Goal: Communication & Community: Answer question/provide support

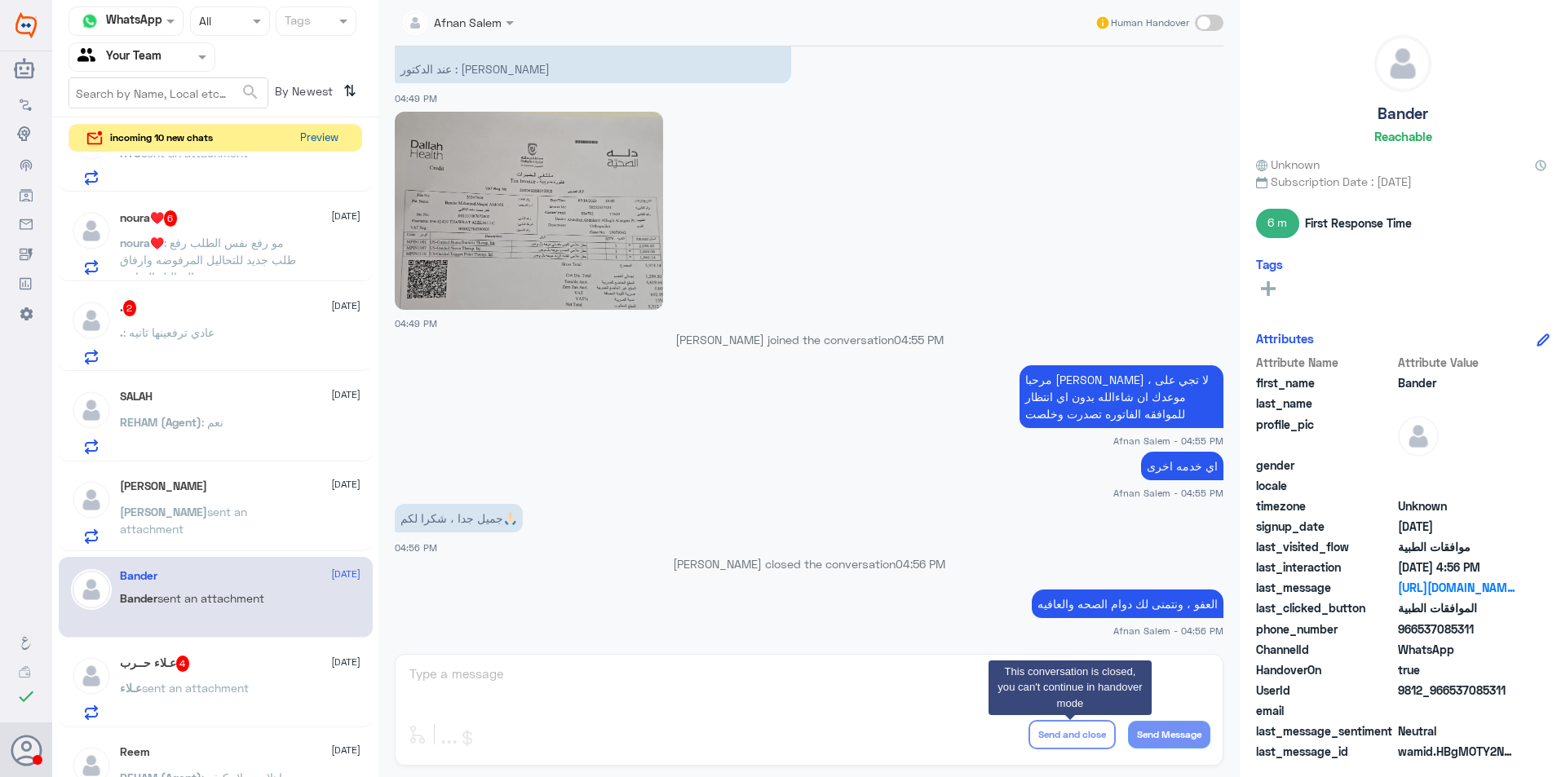
scroll to position [82, 0]
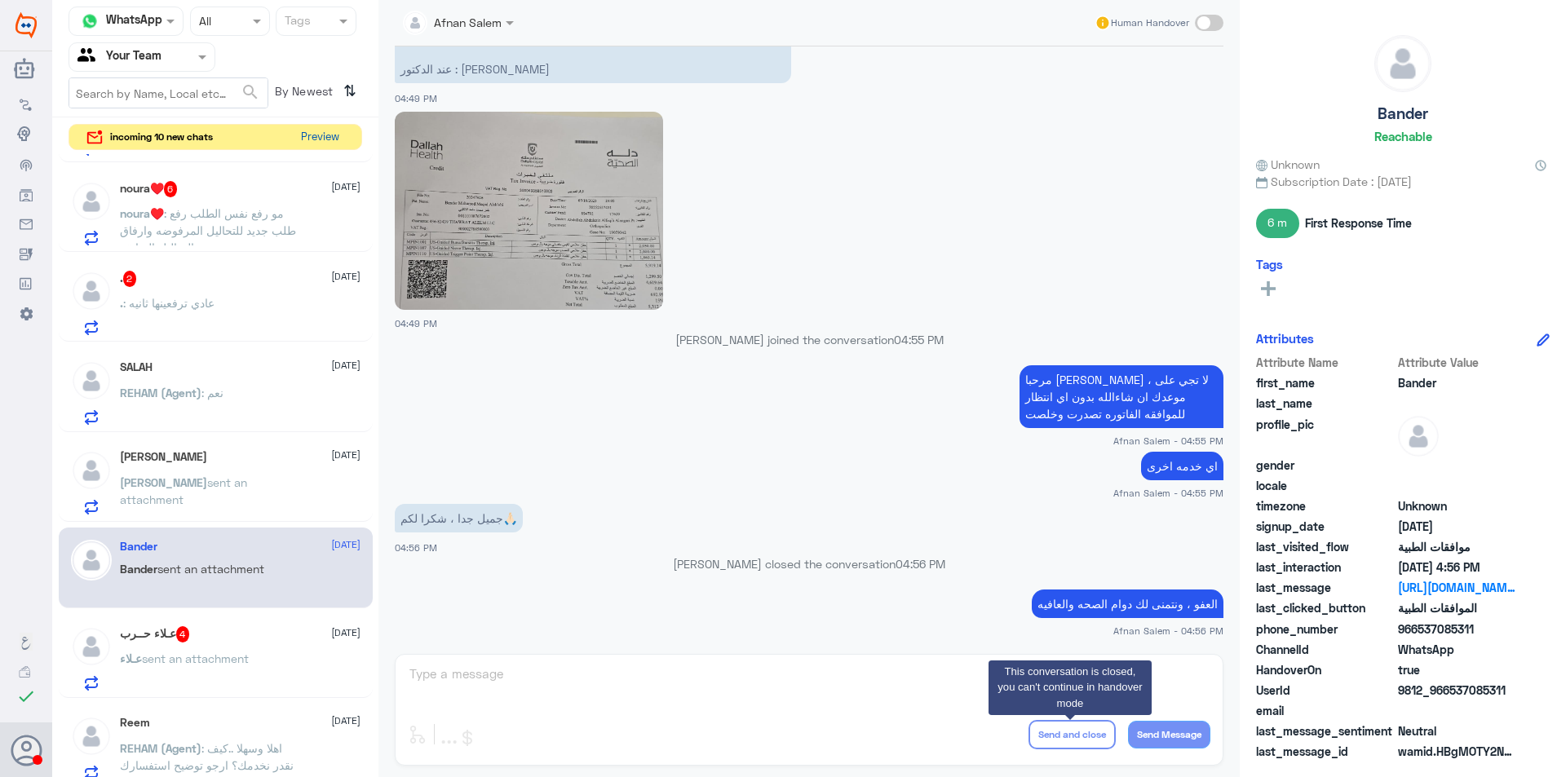
click at [344, 129] on button "Preview" at bounding box center [319, 137] width 51 height 25
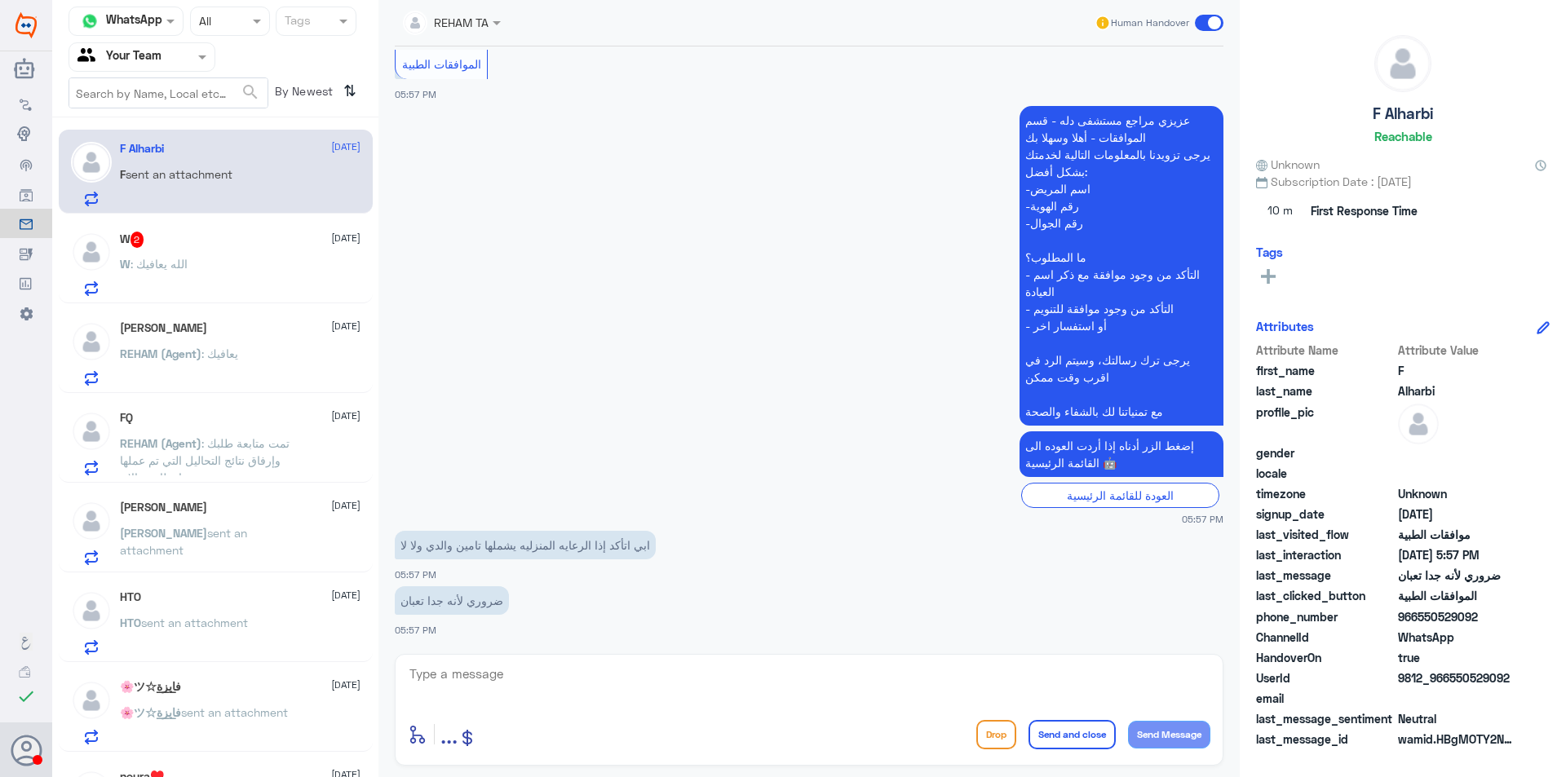
click at [250, 219] on div "W 2 [DATE] W : الله يعافيك" at bounding box center [216, 261] width 314 height 84
click at [264, 250] on div "W 2 [DATE] W : الله يعافيك" at bounding box center [240, 264] width 241 height 64
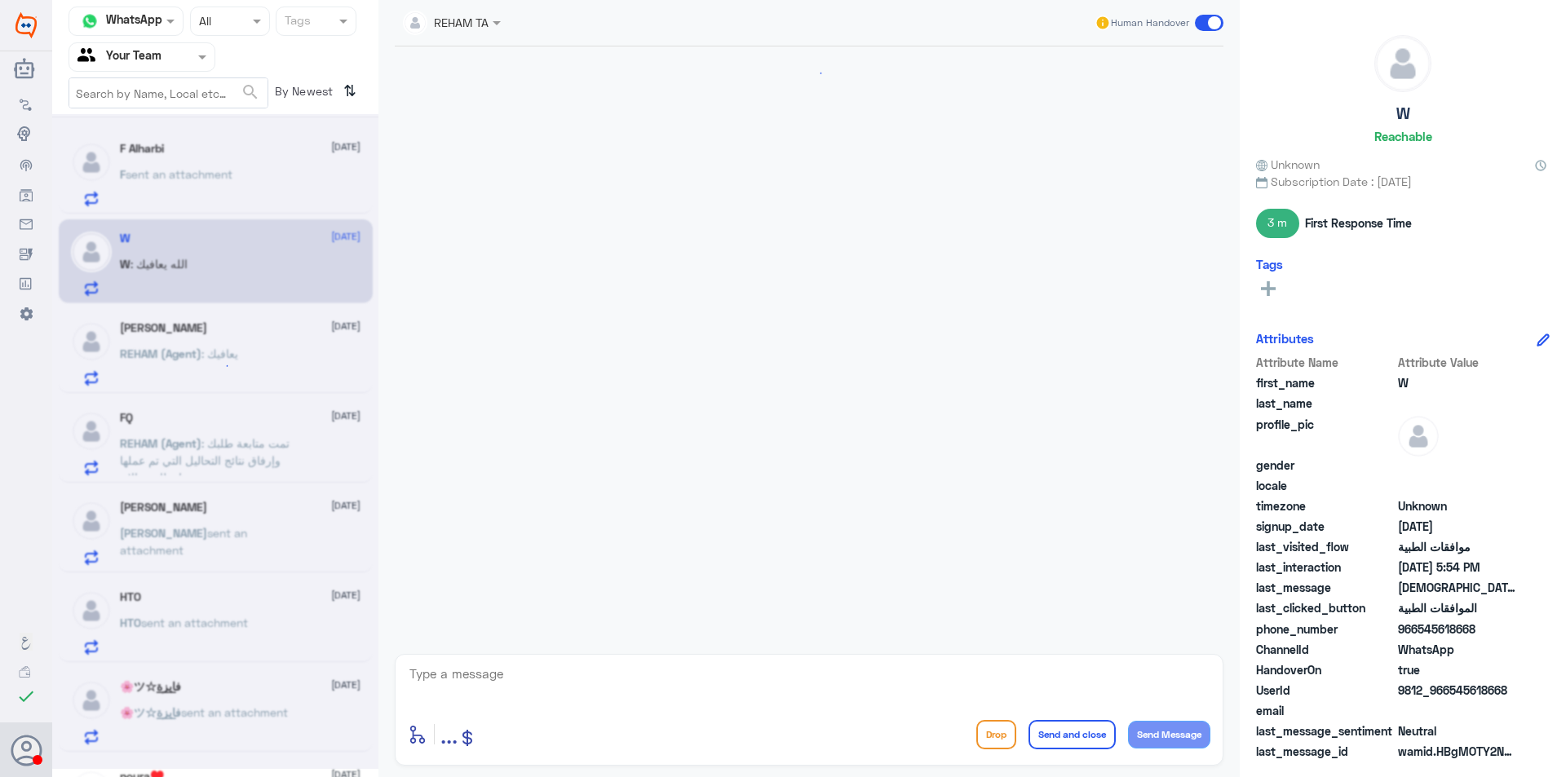
scroll to position [573, 0]
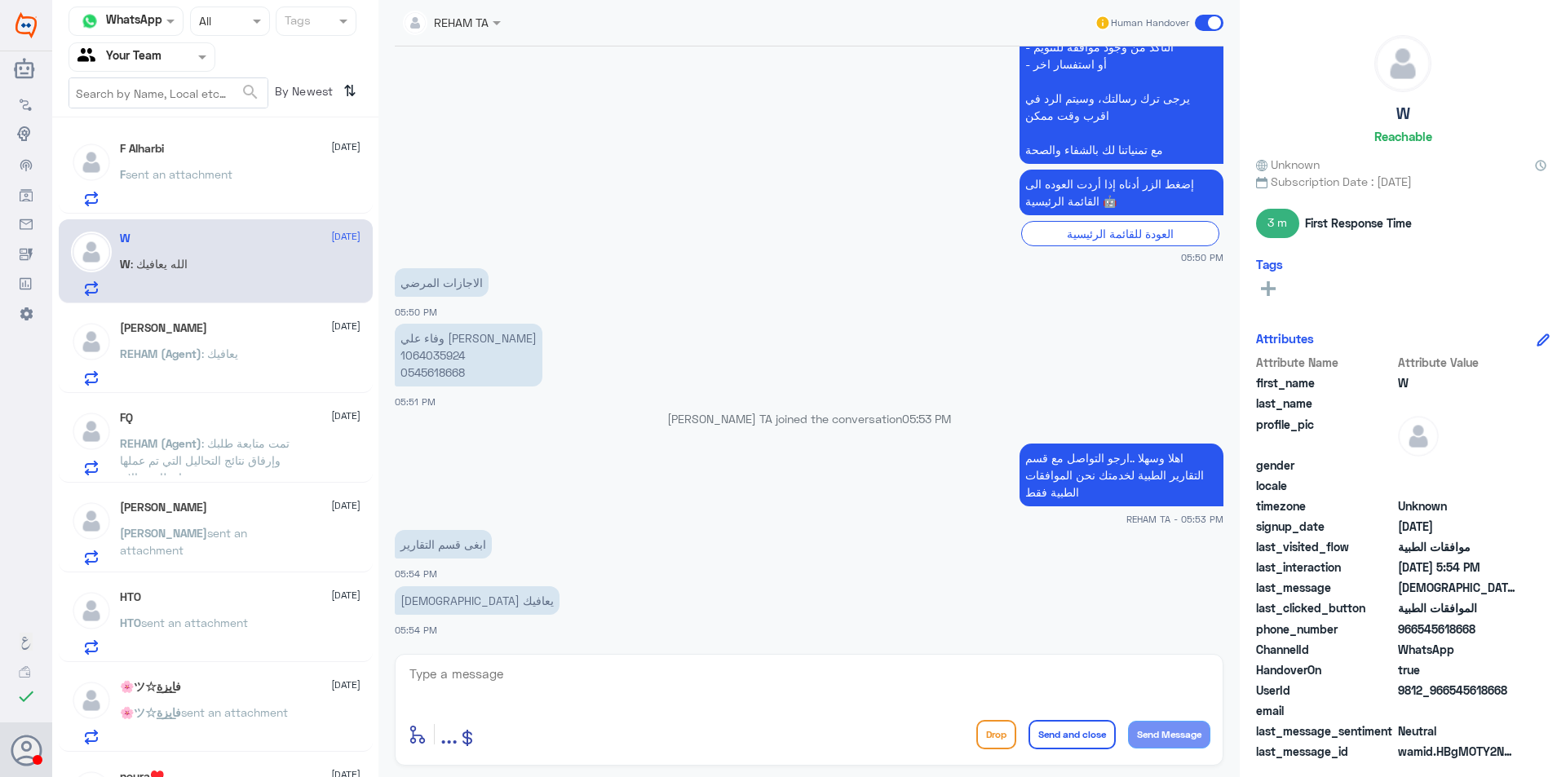
click at [312, 371] on div "REHAM (Agent) : يعافيك" at bounding box center [240, 367] width 241 height 37
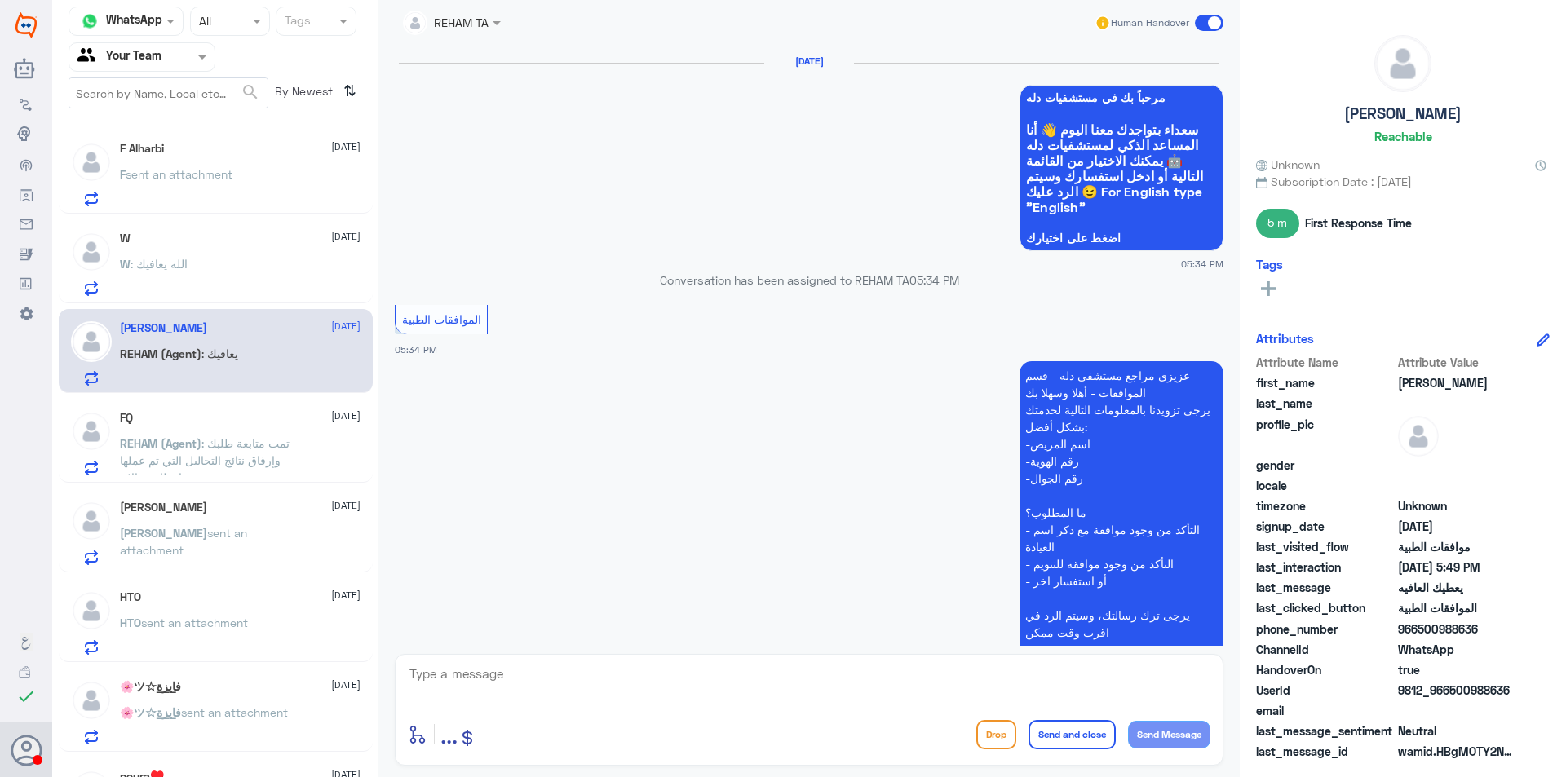
scroll to position [988, 0]
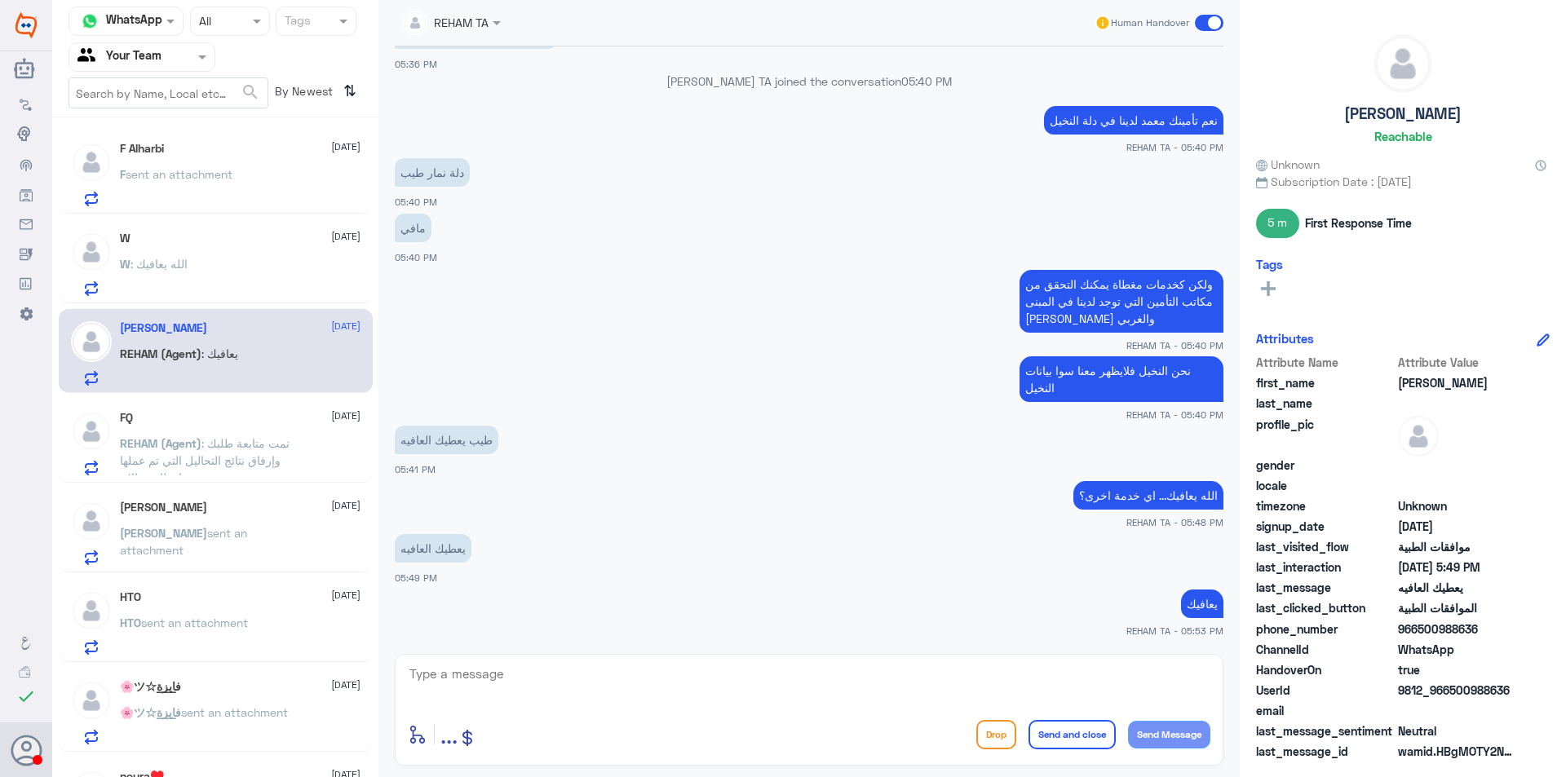
click at [286, 521] on div "[PERSON_NAME] [DATE] [PERSON_NAME] sent an attachment" at bounding box center [240, 533] width 241 height 64
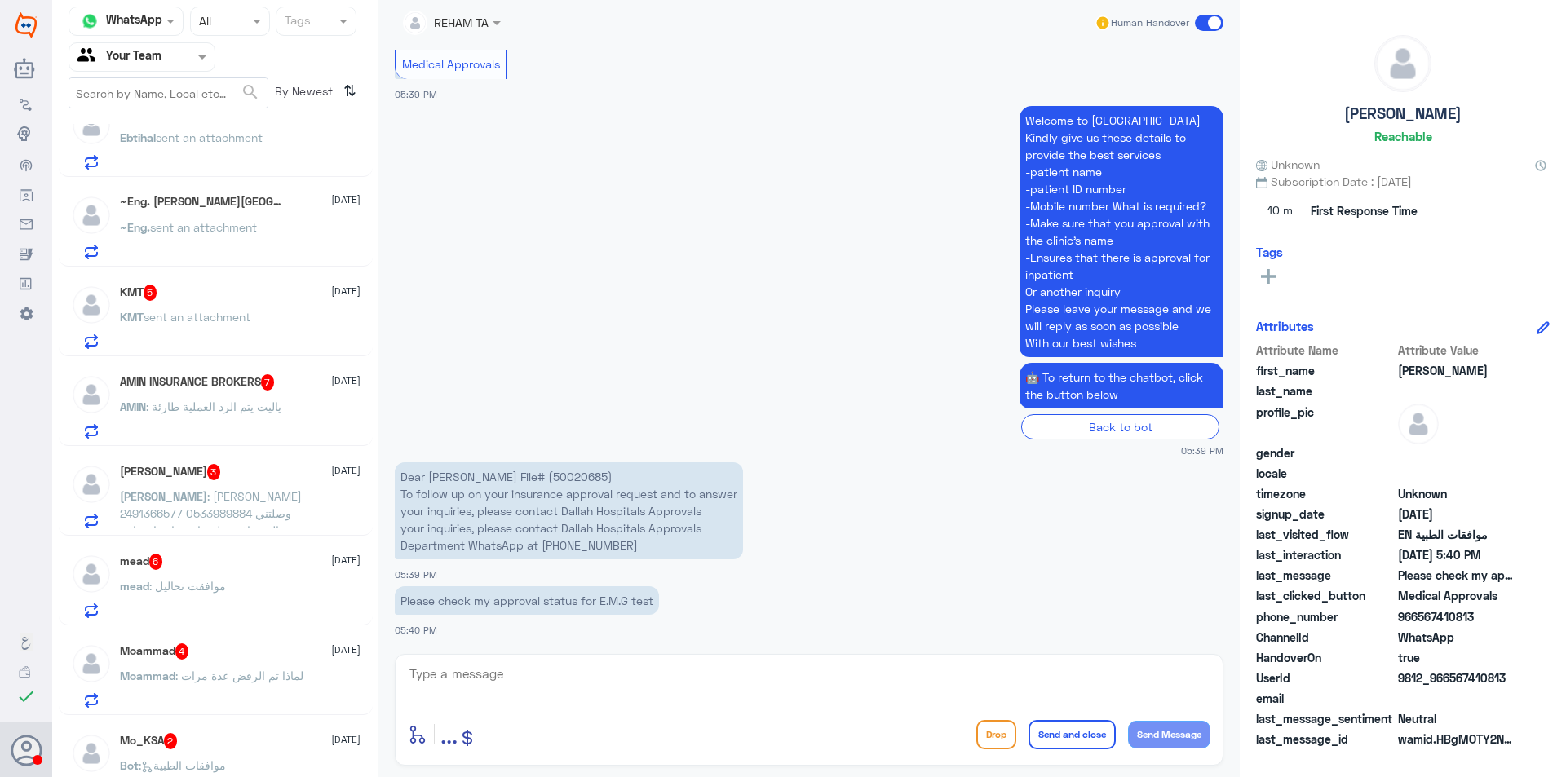
scroll to position [151, 0]
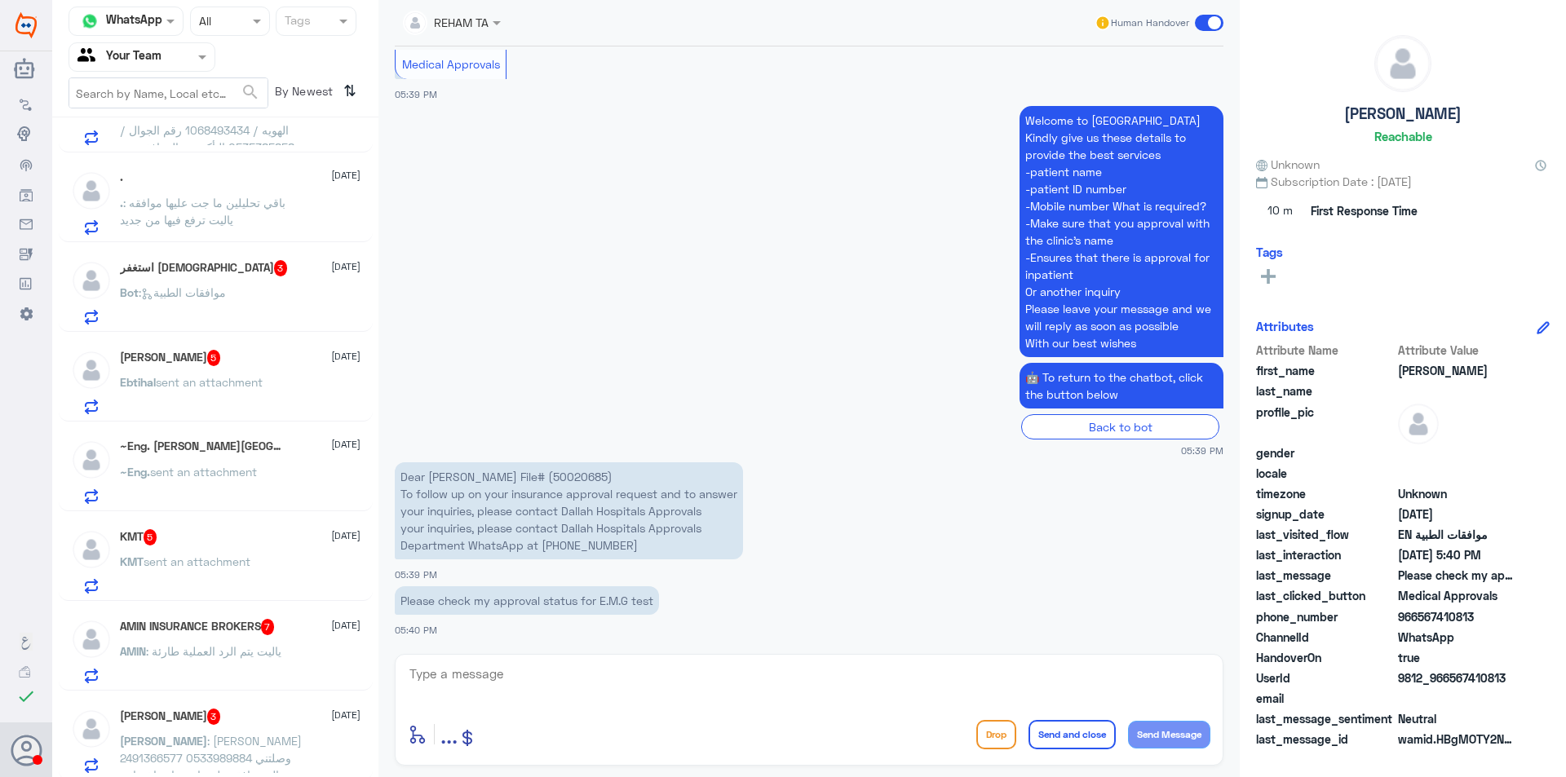
click at [247, 442] on div "~Eng. [PERSON_NAME] [DATE]" at bounding box center [240, 447] width 241 height 14
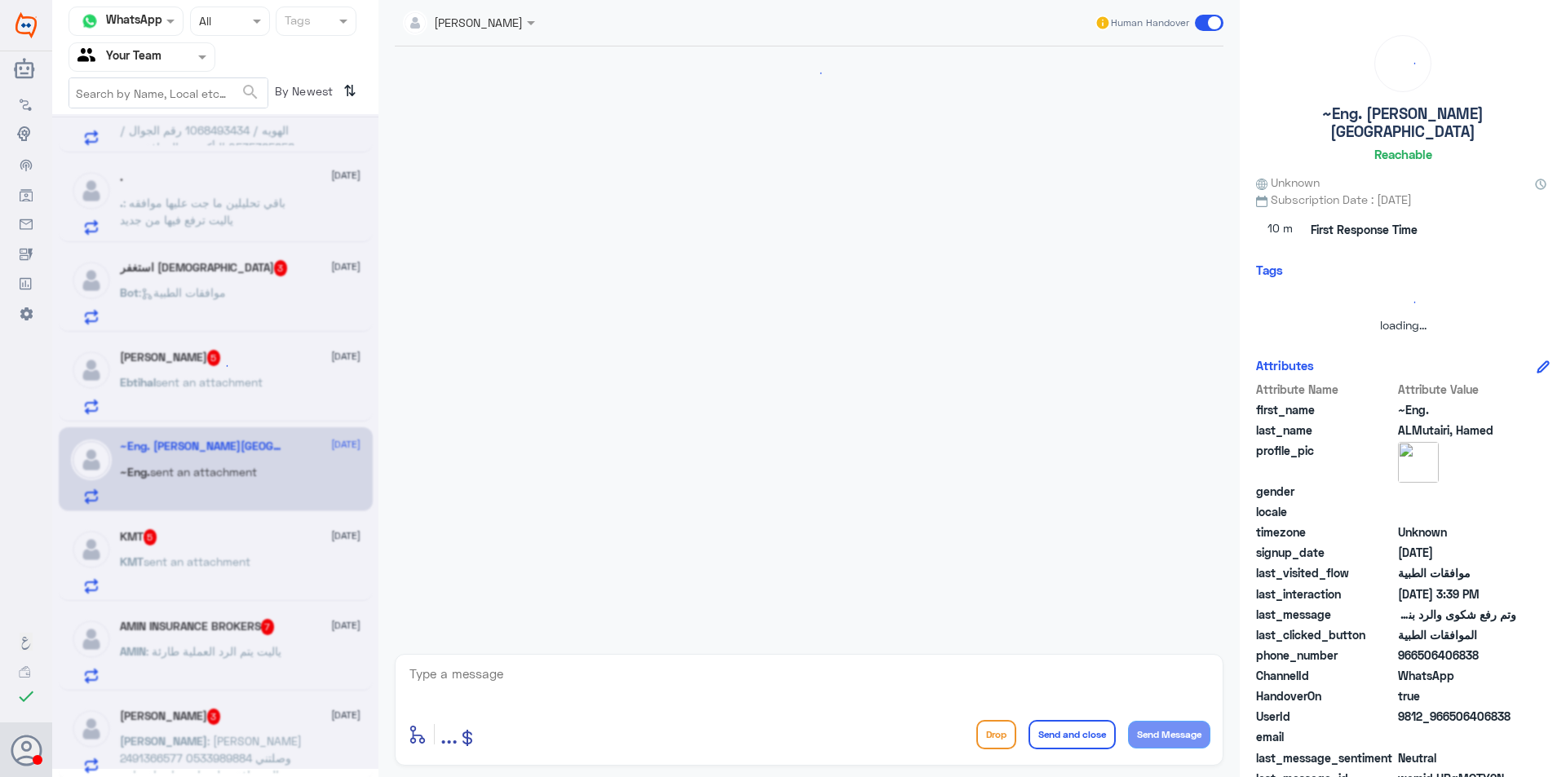
click at [232, 374] on div at bounding box center [215, 365] width 37 height 37
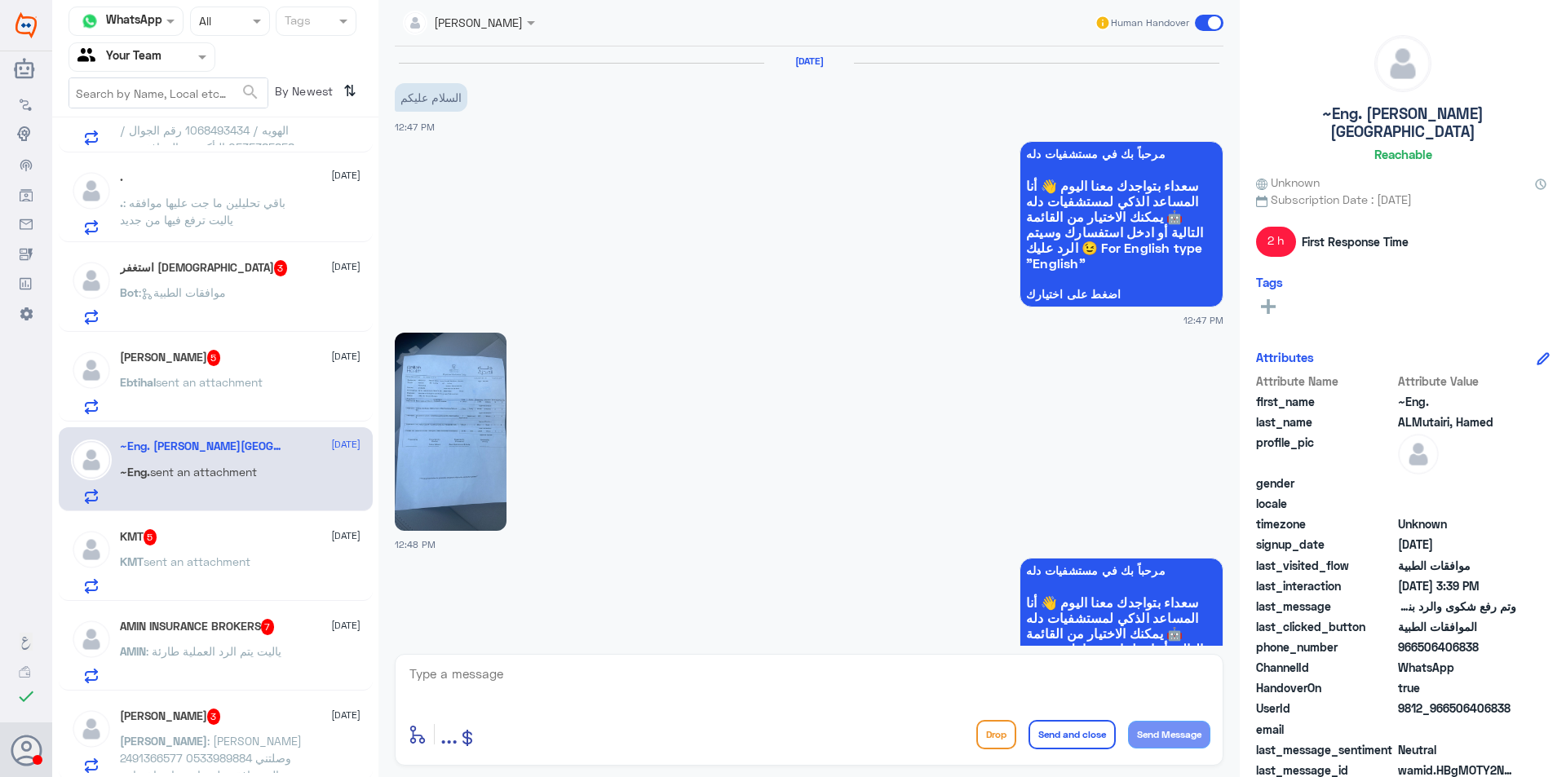
scroll to position [1328, 0]
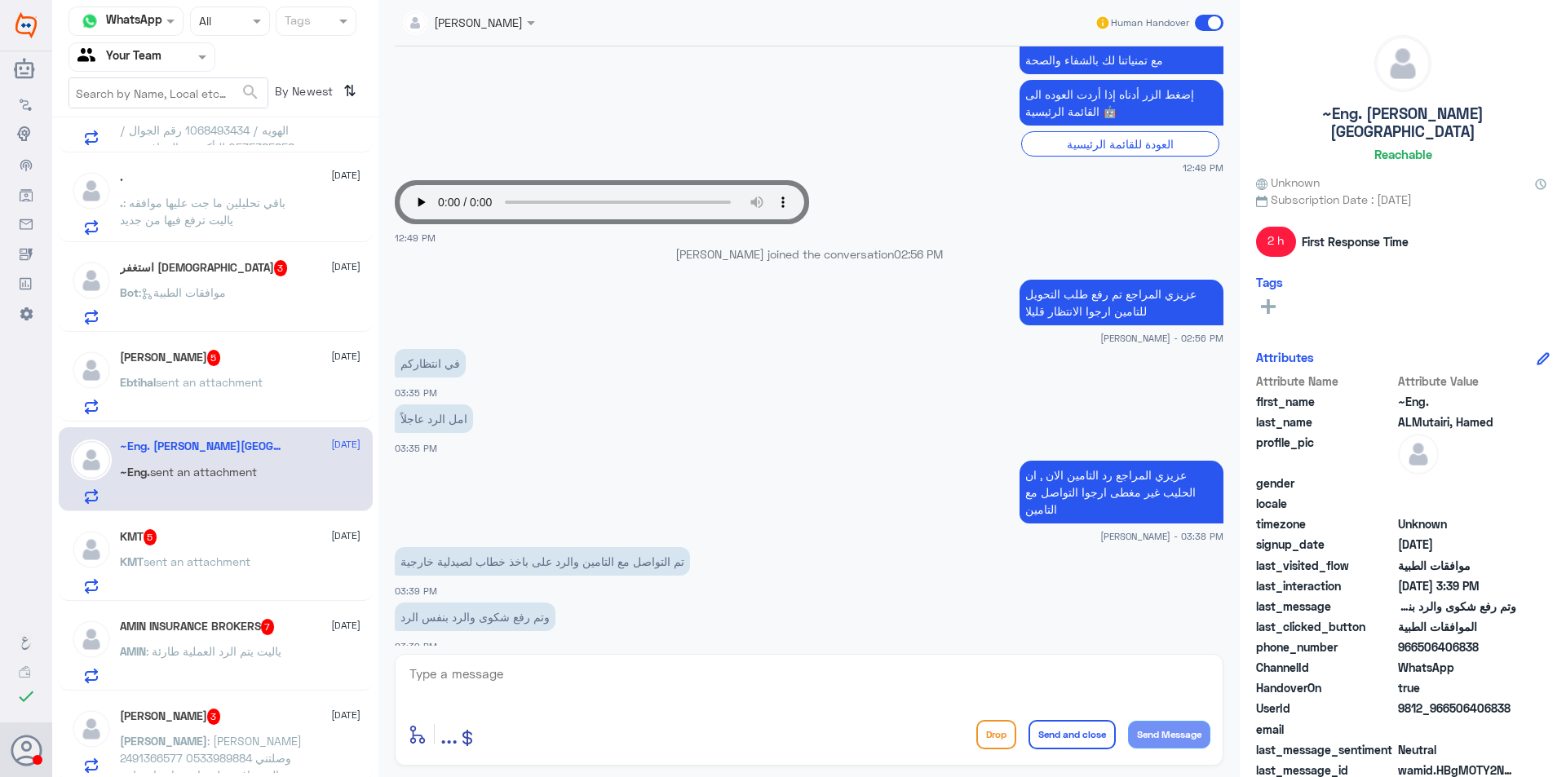
click at [228, 327] on div "استغفر الله 3 [DATE] Bot : موافقات الطبية" at bounding box center [216, 290] width 314 height 84
click at [244, 367] on div "[PERSON_NAME] 5 [DATE] Ebtihal sent an attachment" at bounding box center [240, 382] width 241 height 64
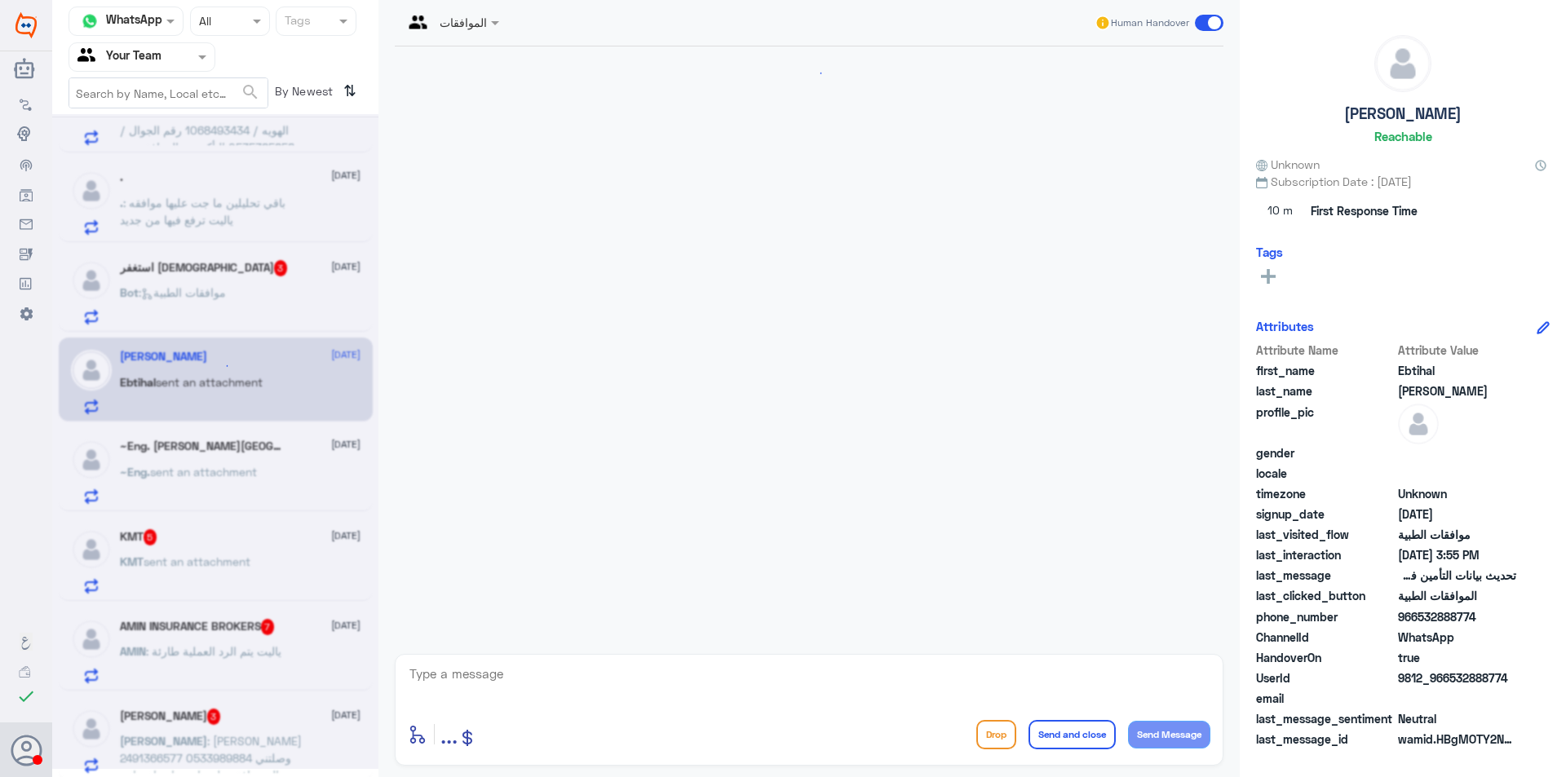
scroll to position [401, 0]
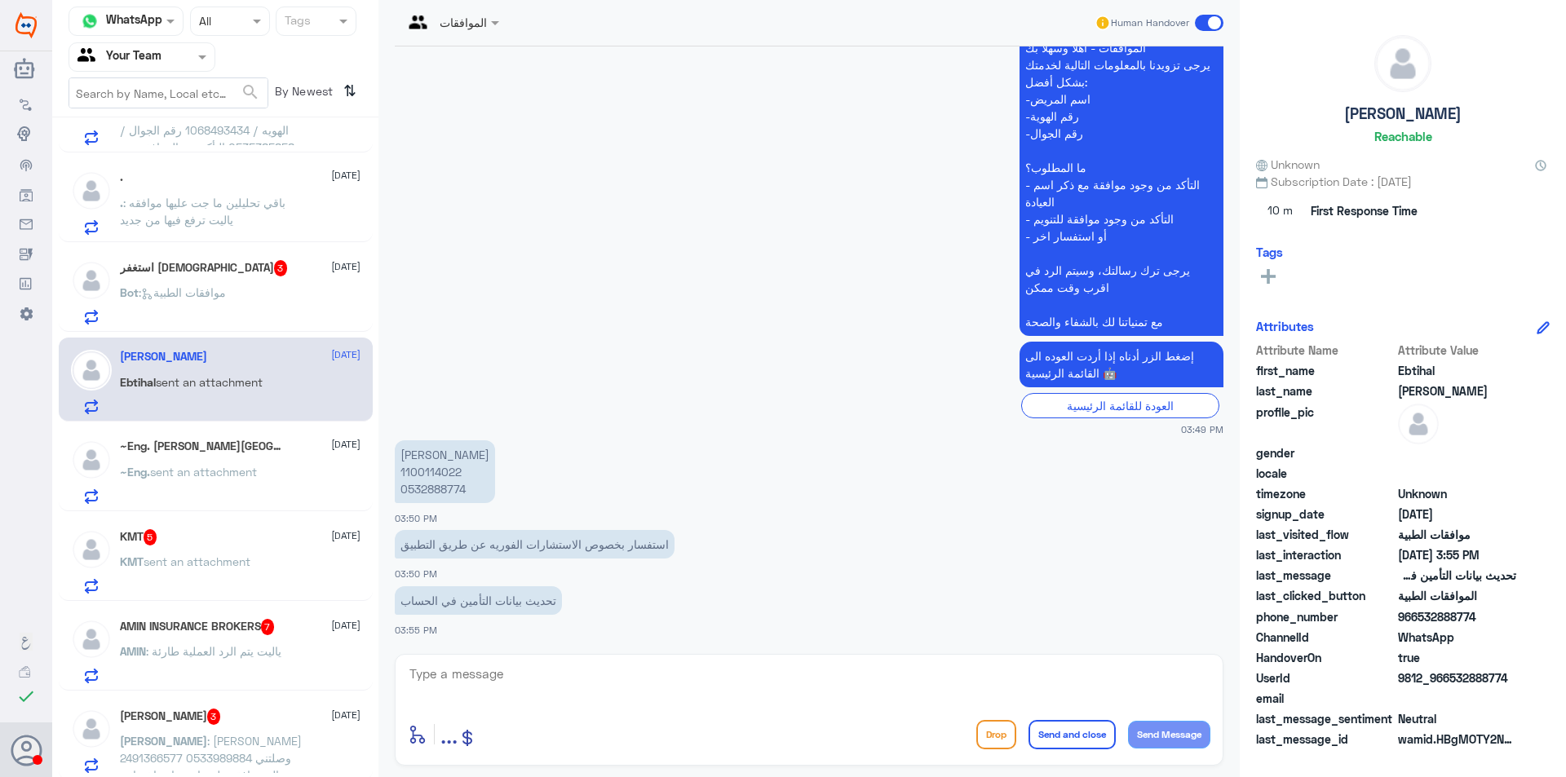
click at [239, 250] on div "استغفر الله 3 [DATE] Bot : موافقات الطبية" at bounding box center [216, 290] width 314 height 84
click at [239, 262] on div "استغفر [DEMOGRAPHIC_DATA] 3 [DATE]" at bounding box center [240, 268] width 241 height 16
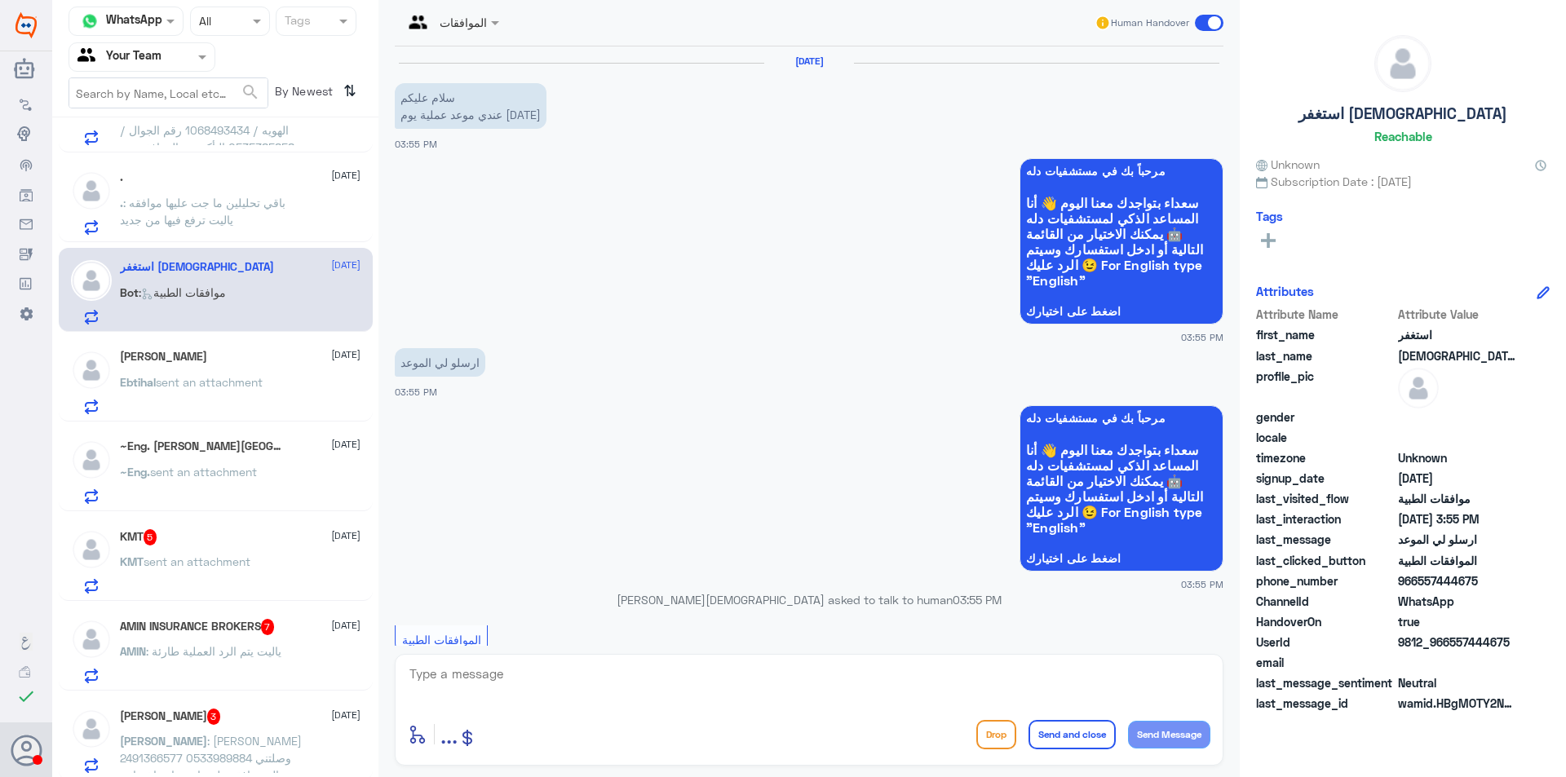
scroll to position [465, 0]
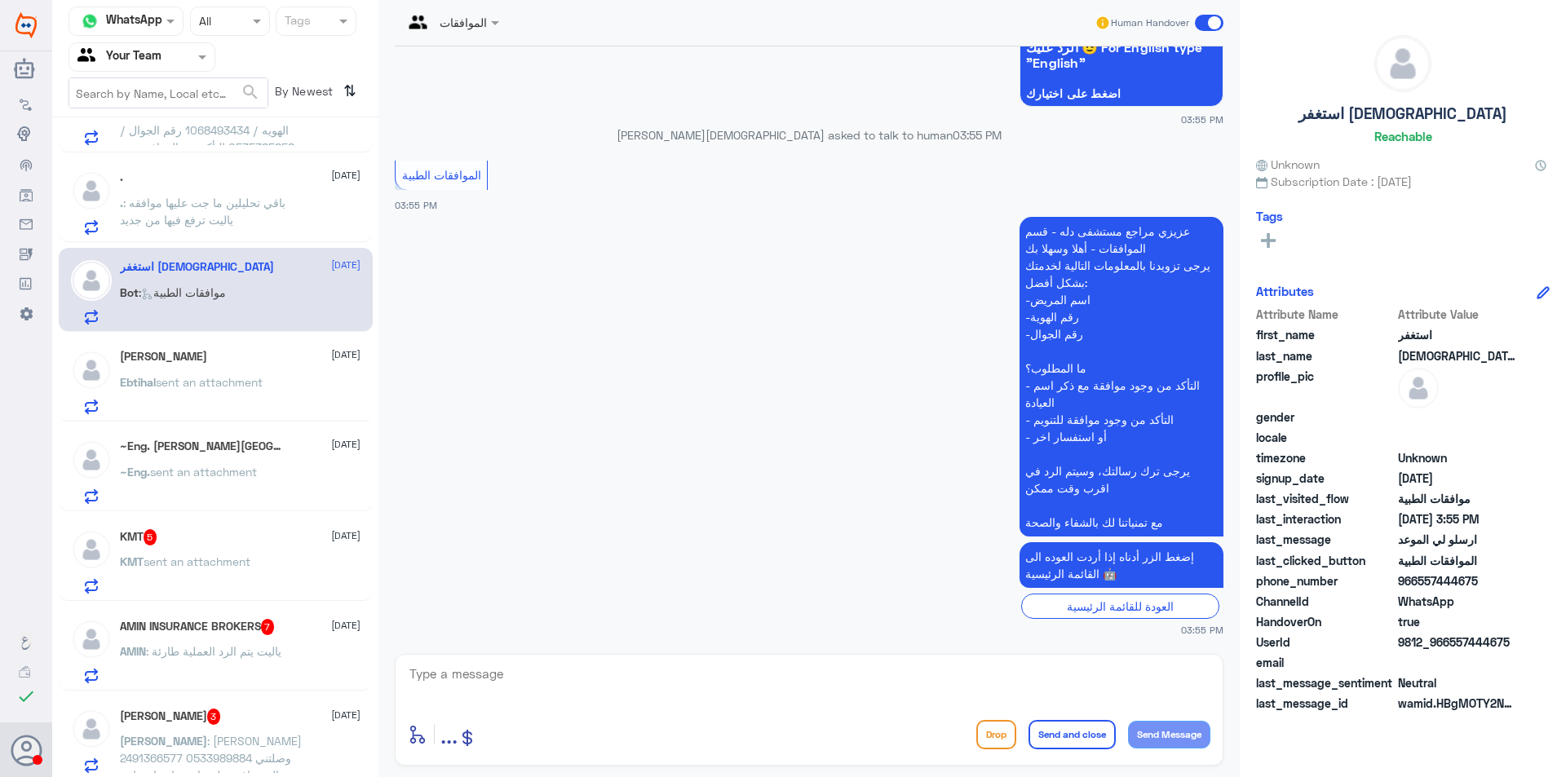
click at [229, 393] on p "Ebtihal sent an attachment" at bounding box center [191, 394] width 143 height 41
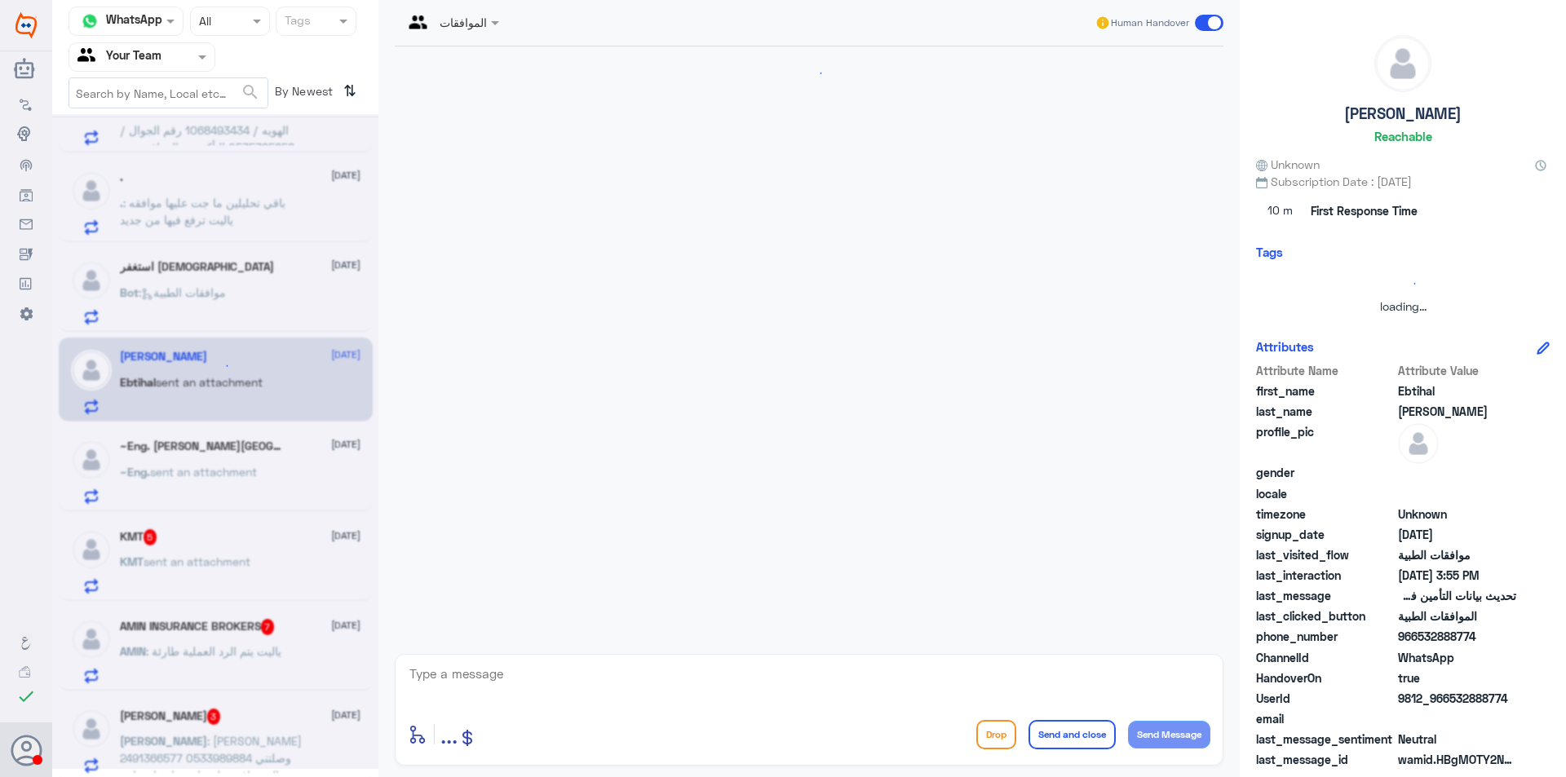
click at [236, 442] on div at bounding box center [215, 441] width 326 height 655
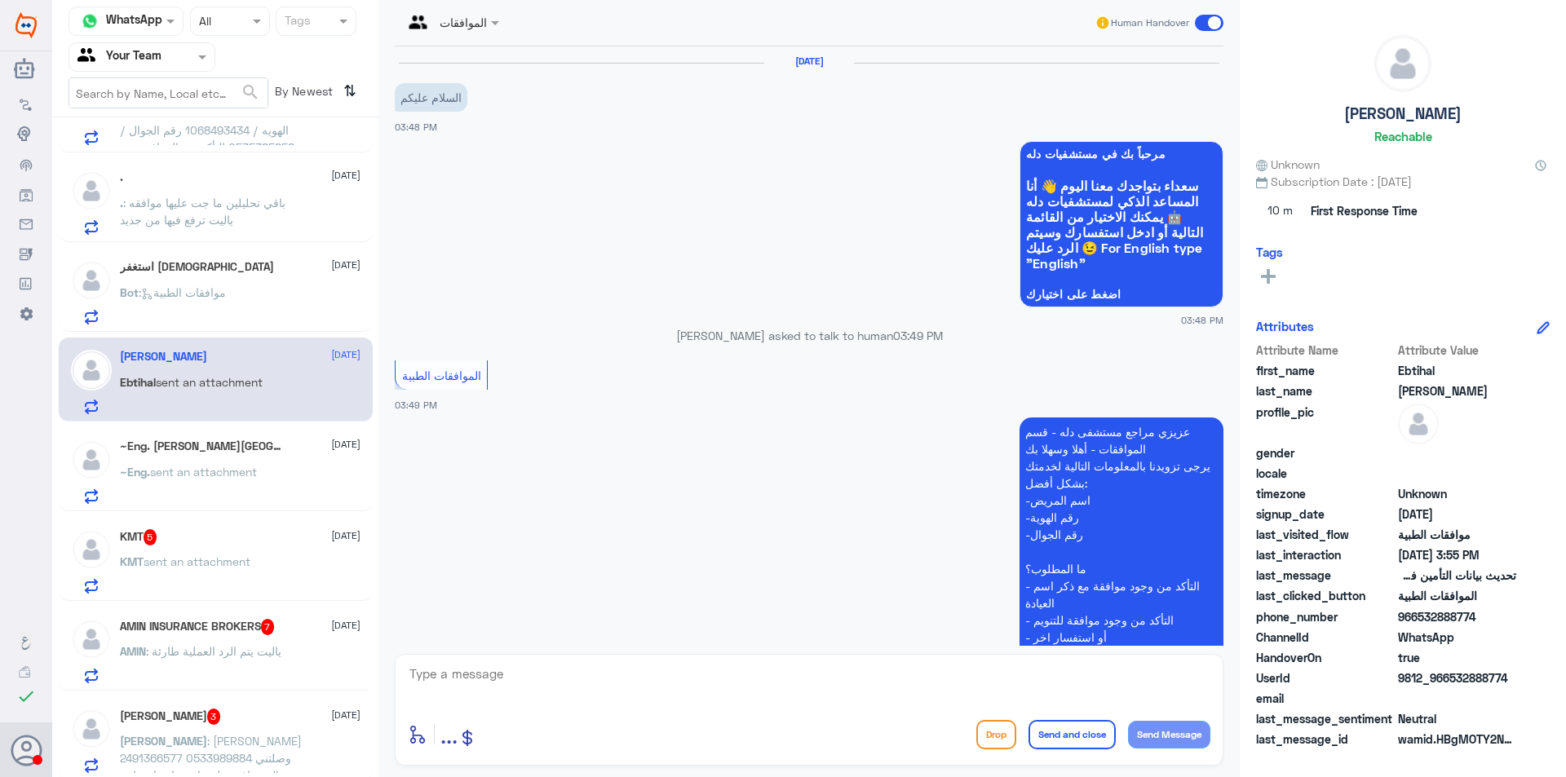
scroll to position [401, 0]
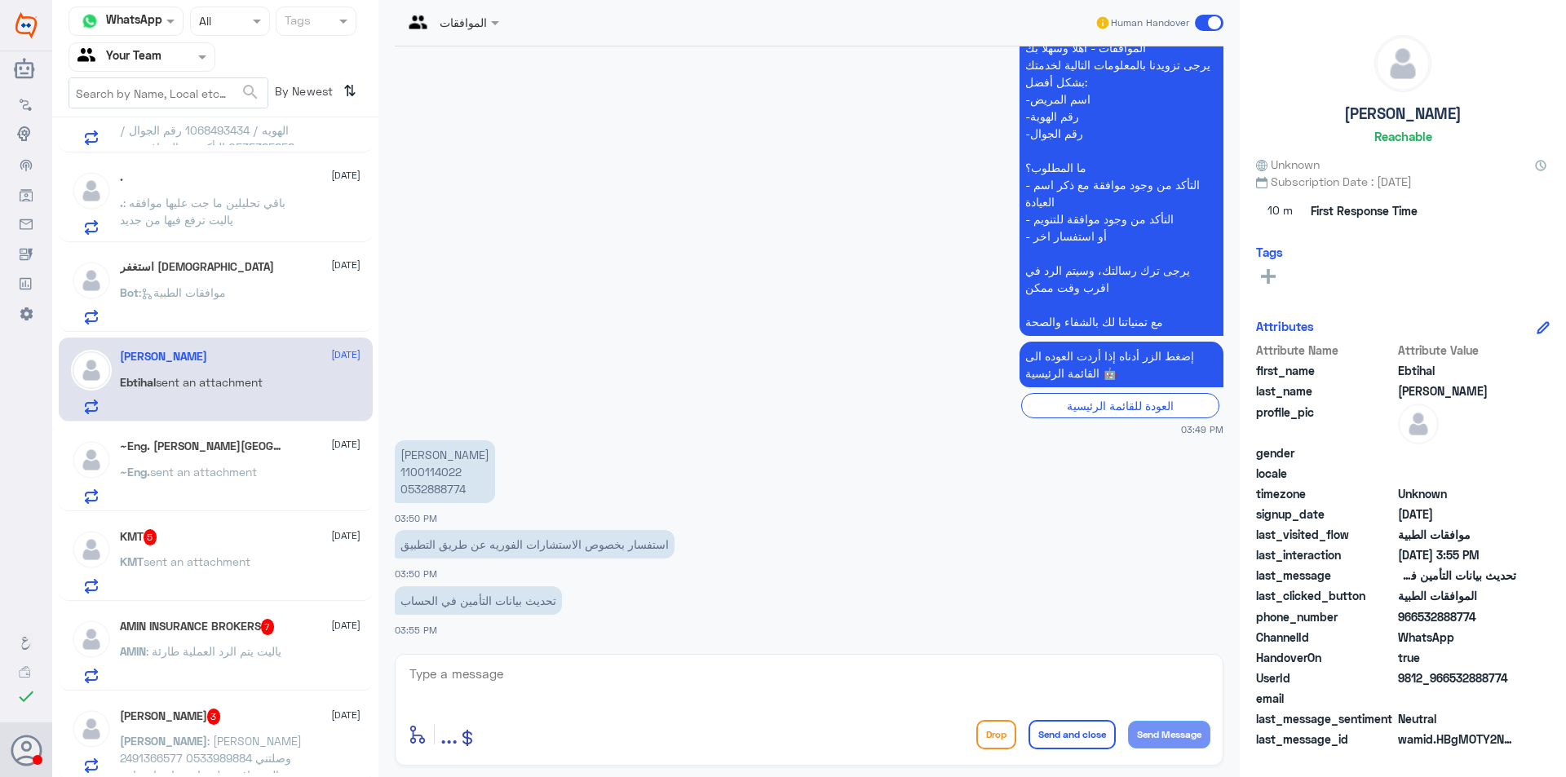
click at [241, 475] on span "sent an attachment" at bounding box center [203, 472] width 107 height 14
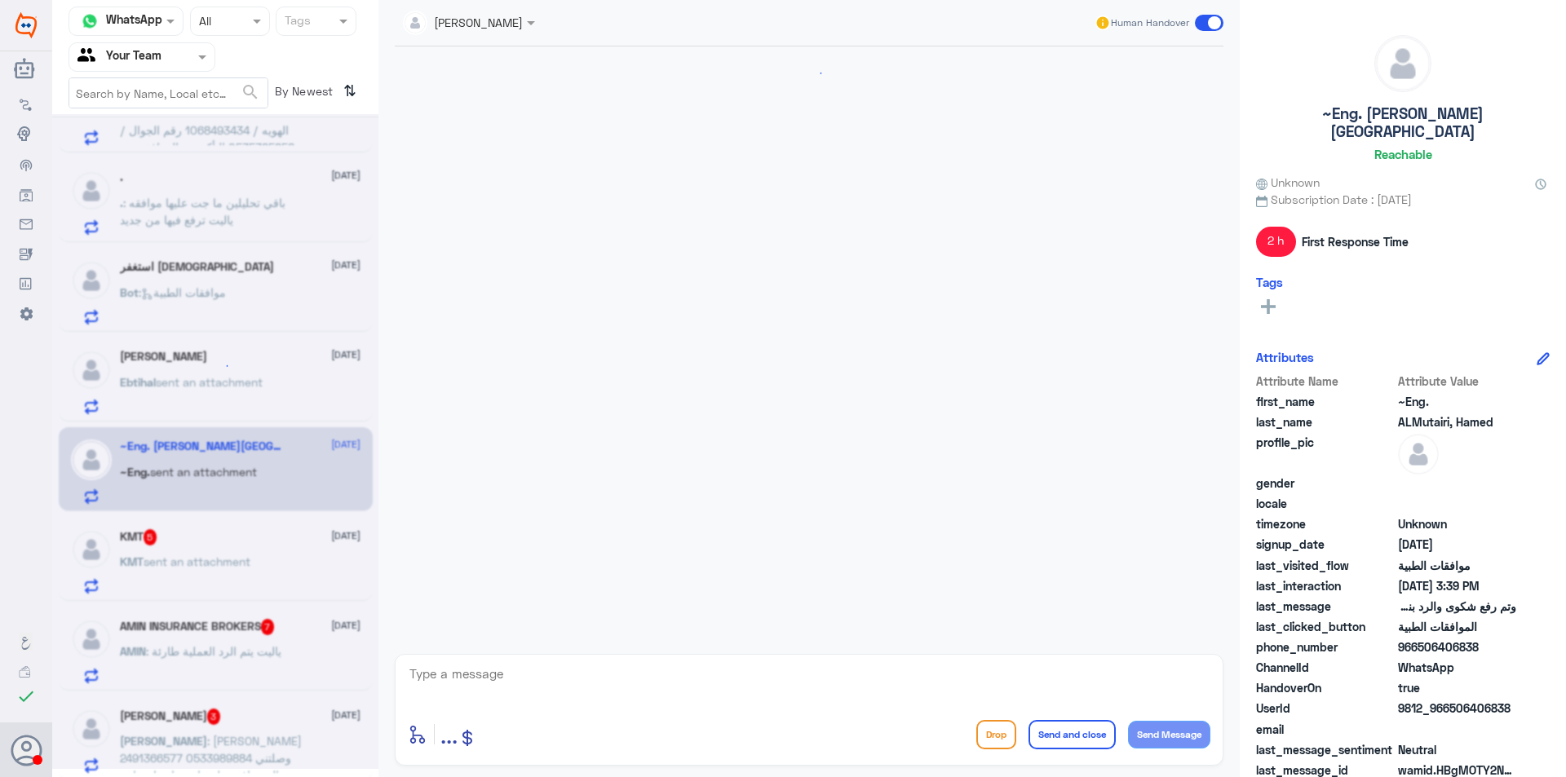
scroll to position [1328, 0]
